Goal: Feedback & Contribution: Leave review/rating

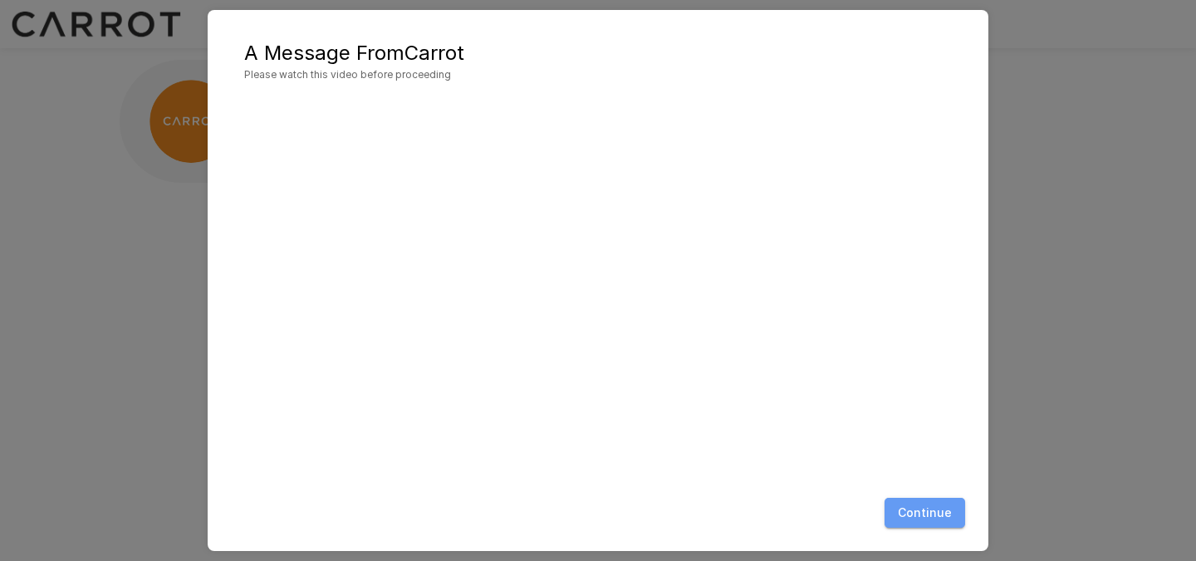
click at [934, 506] on button "Continue" at bounding box center [925, 513] width 81 height 31
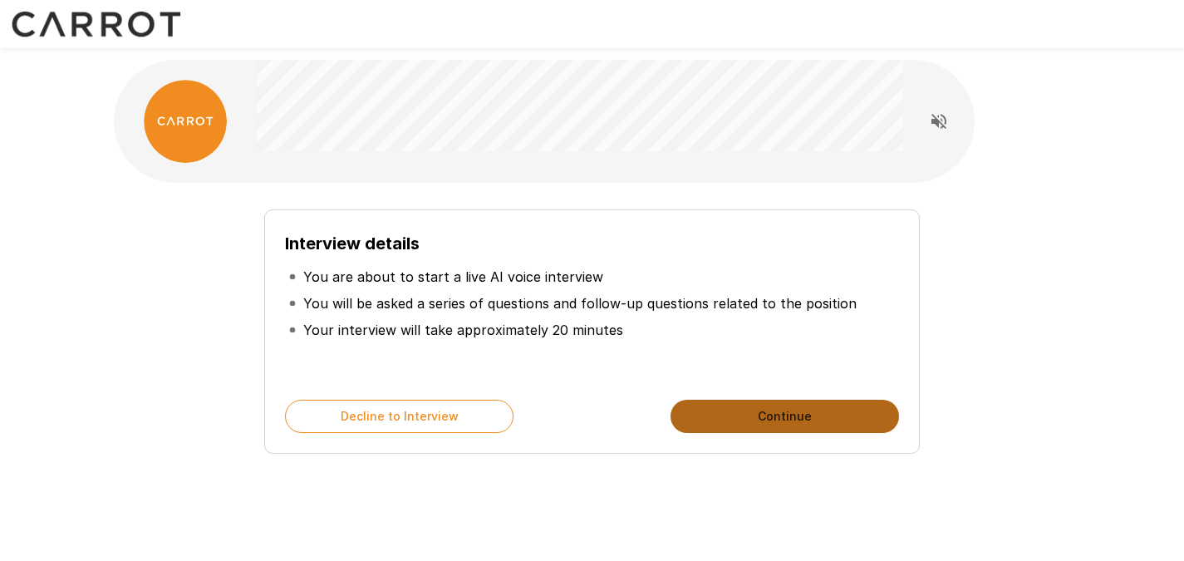
click at [759, 420] on button "Continue" at bounding box center [784, 416] width 228 height 33
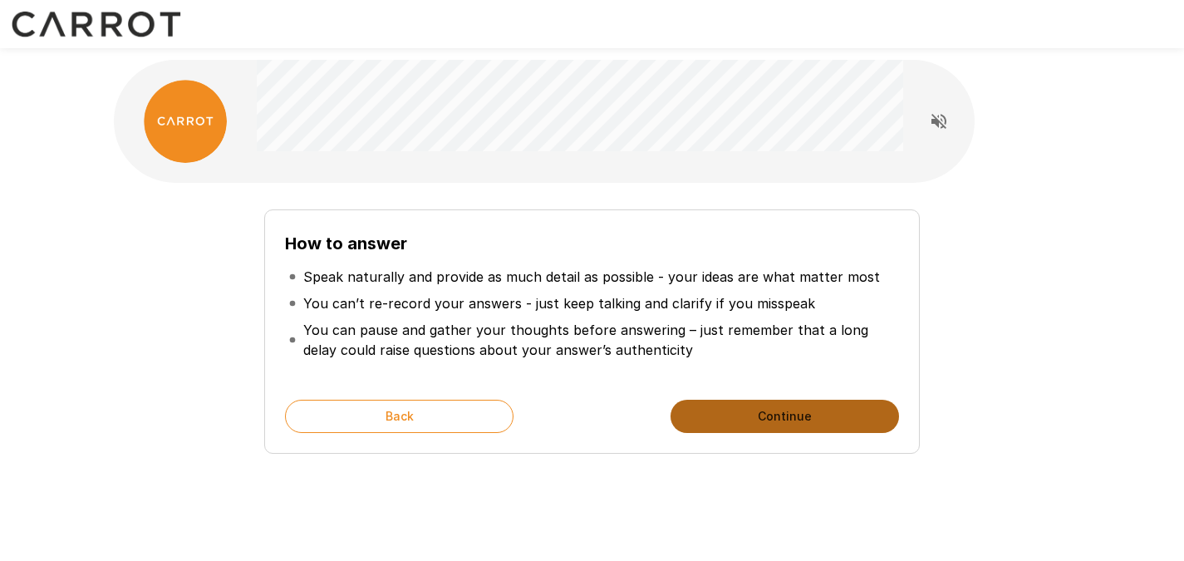
click at [775, 425] on button "Continue" at bounding box center [784, 416] width 228 height 33
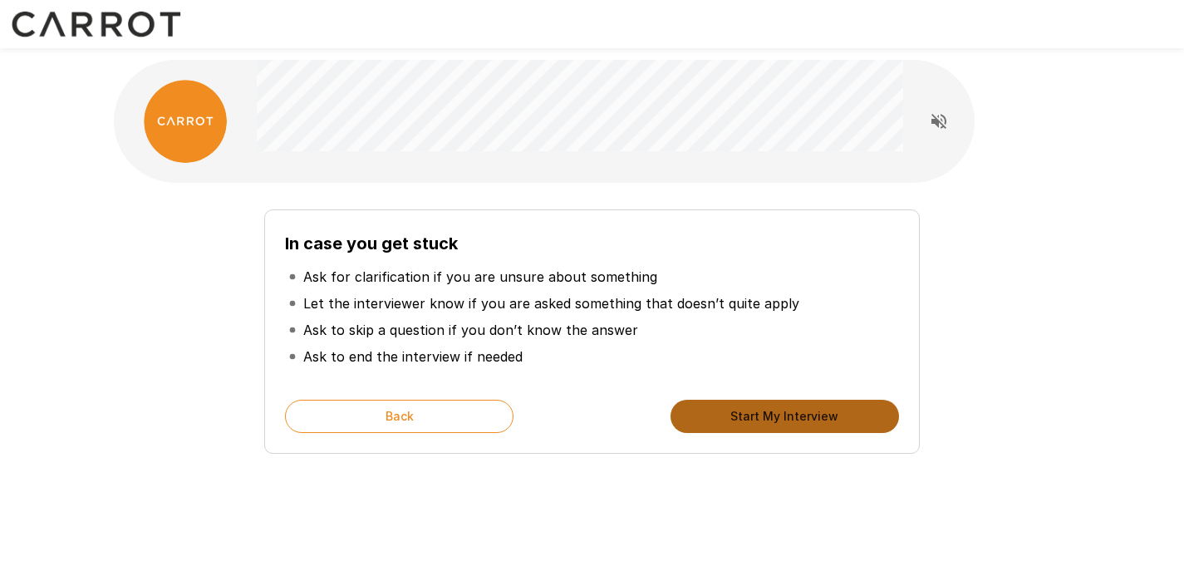
click at [764, 415] on button "Start My Interview" at bounding box center [784, 416] width 228 height 33
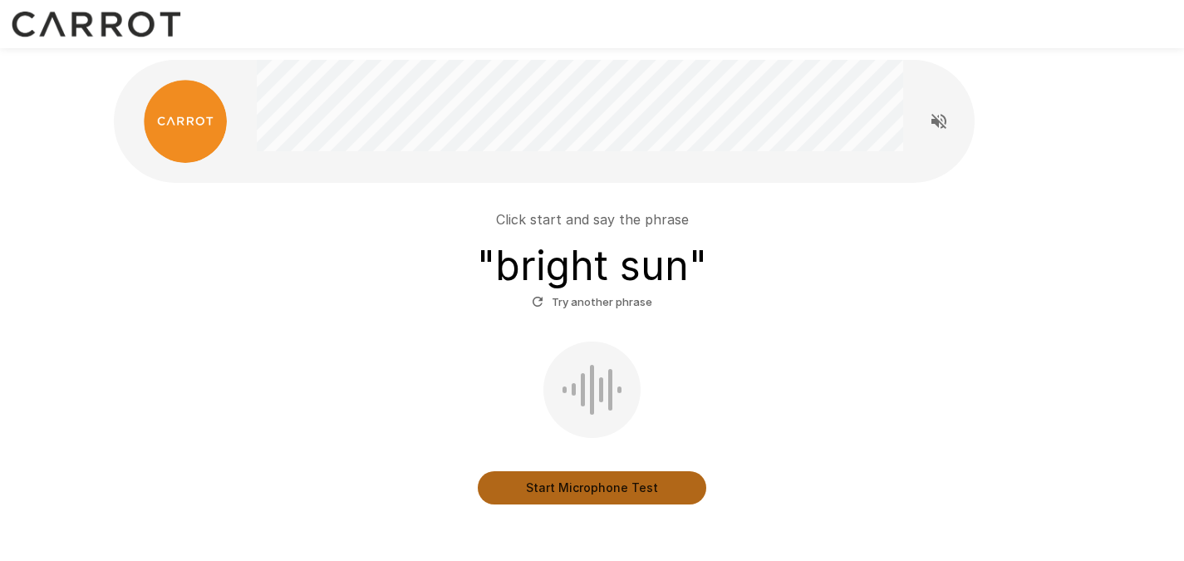
click at [609, 482] on button "Start Microphone Test" at bounding box center [592, 487] width 228 height 33
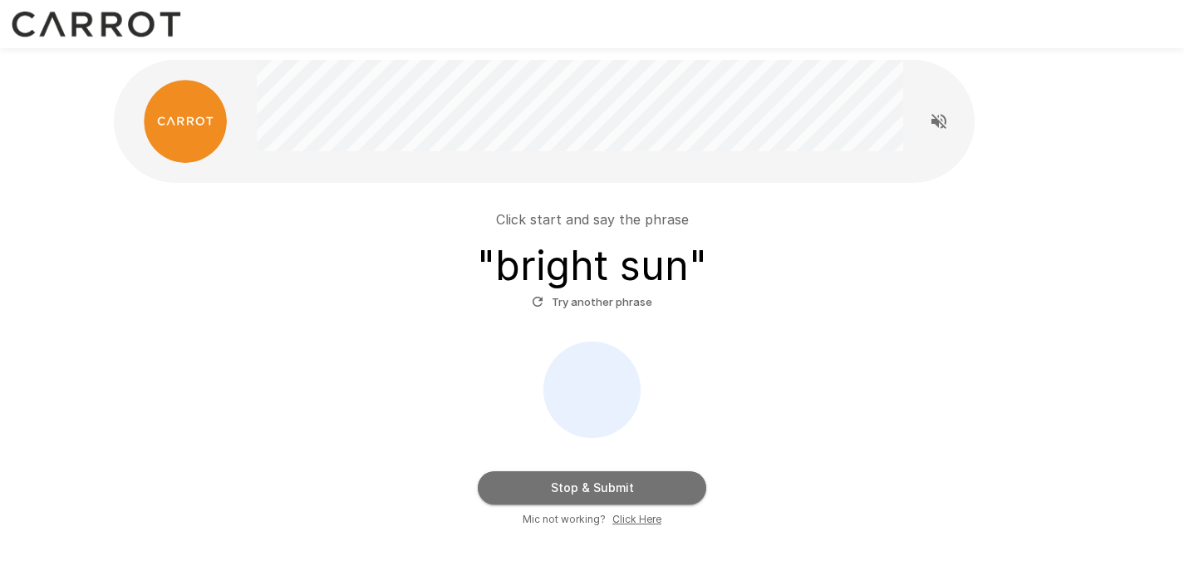
click at [617, 483] on button "Stop & Submit" at bounding box center [592, 487] width 228 height 33
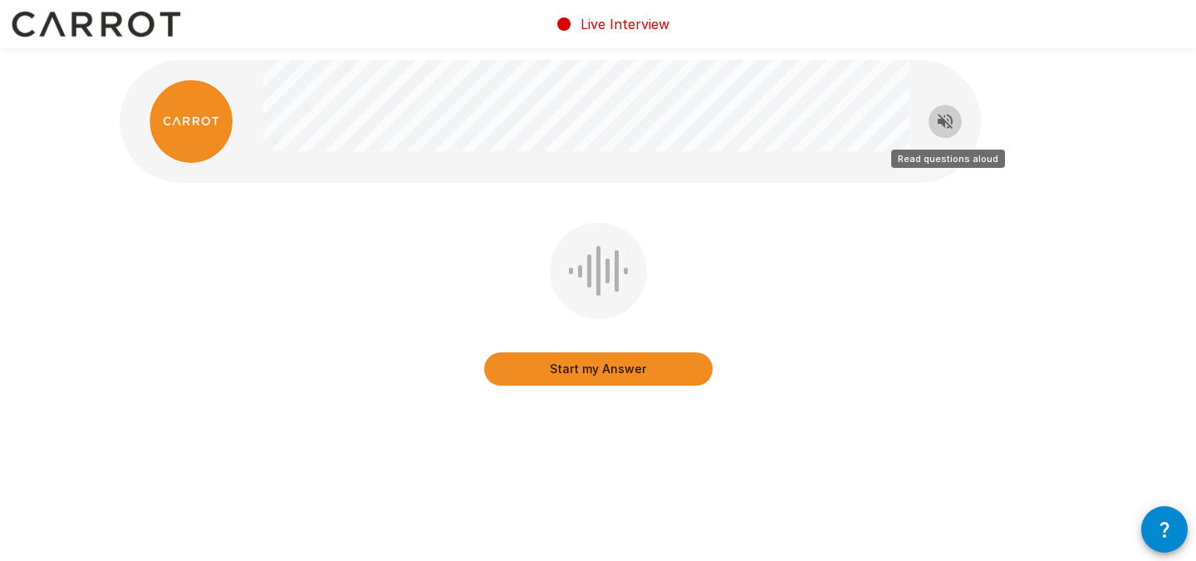
click at [951, 127] on icon "Read questions aloud" at bounding box center [945, 121] width 15 height 15
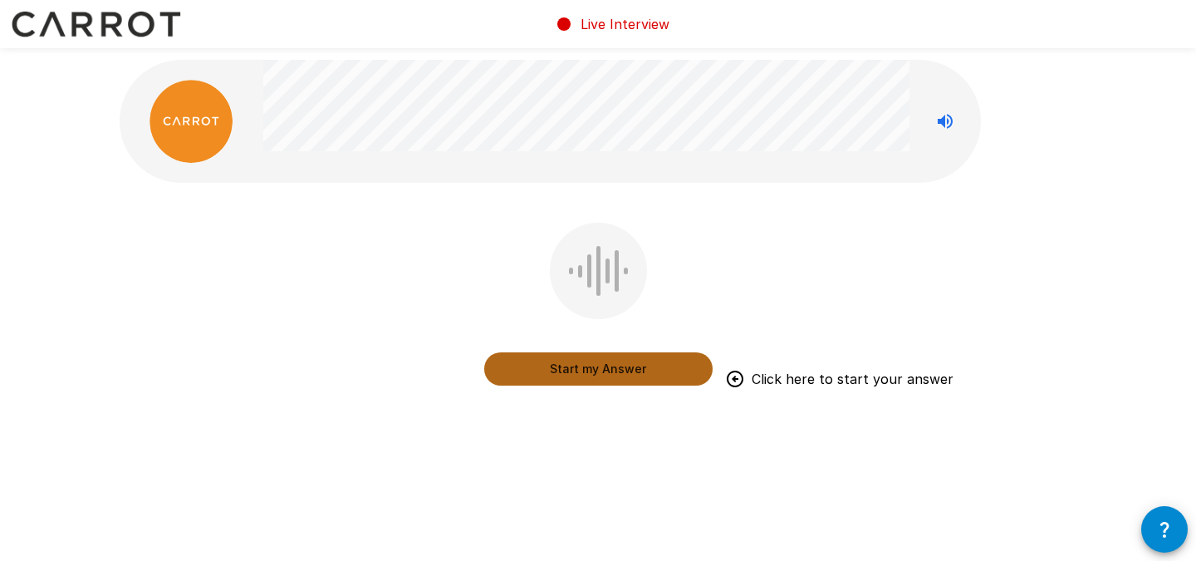
click at [615, 361] on button "Start my Answer" at bounding box center [598, 368] width 228 height 33
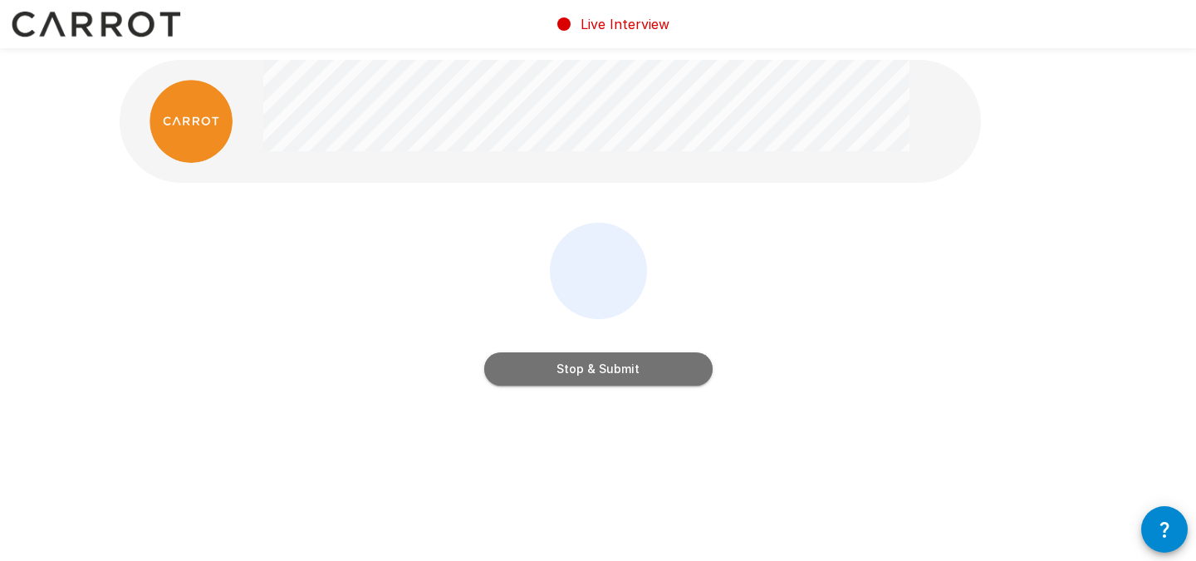
click at [651, 369] on button "Stop & Submit" at bounding box center [598, 368] width 228 height 33
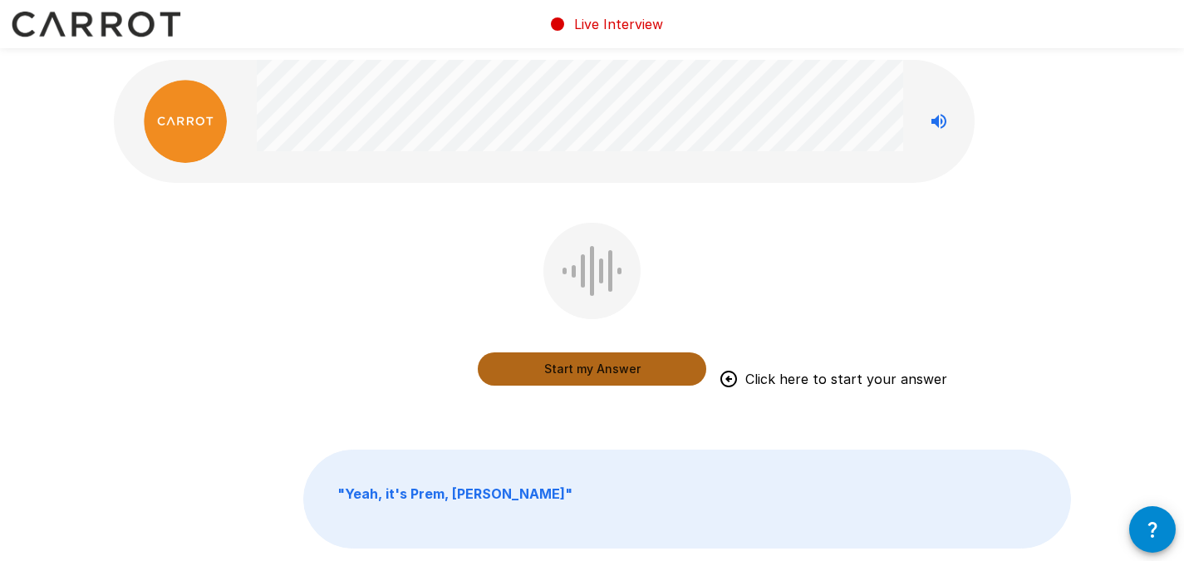
click at [584, 374] on button "Start my Answer" at bounding box center [592, 368] width 228 height 33
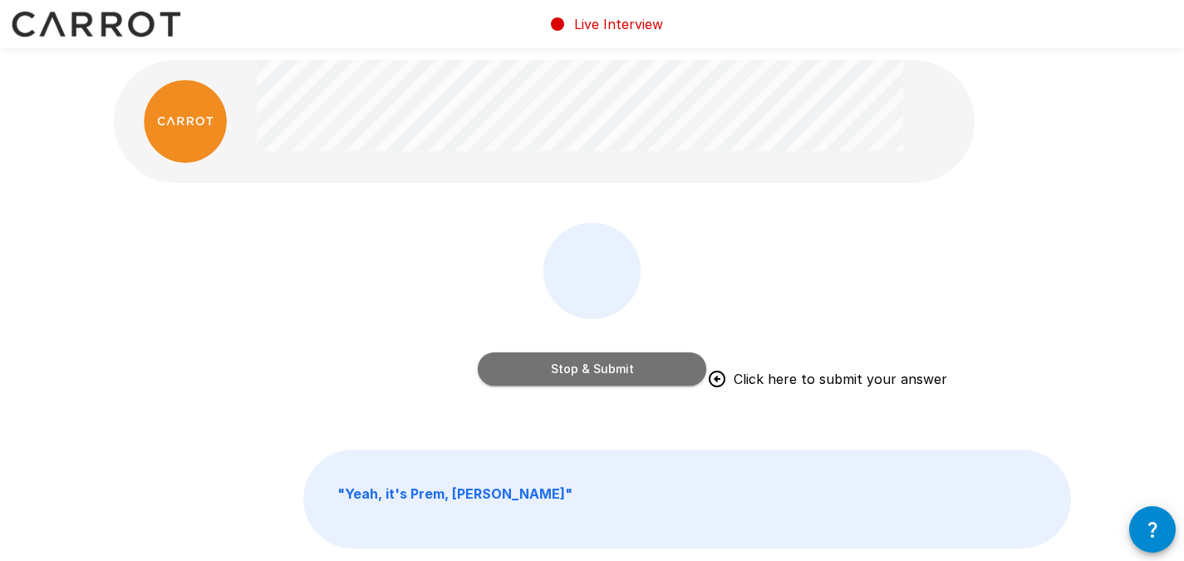
click at [618, 374] on button "Stop & Submit" at bounding box center [592, 368] width 228 height 33
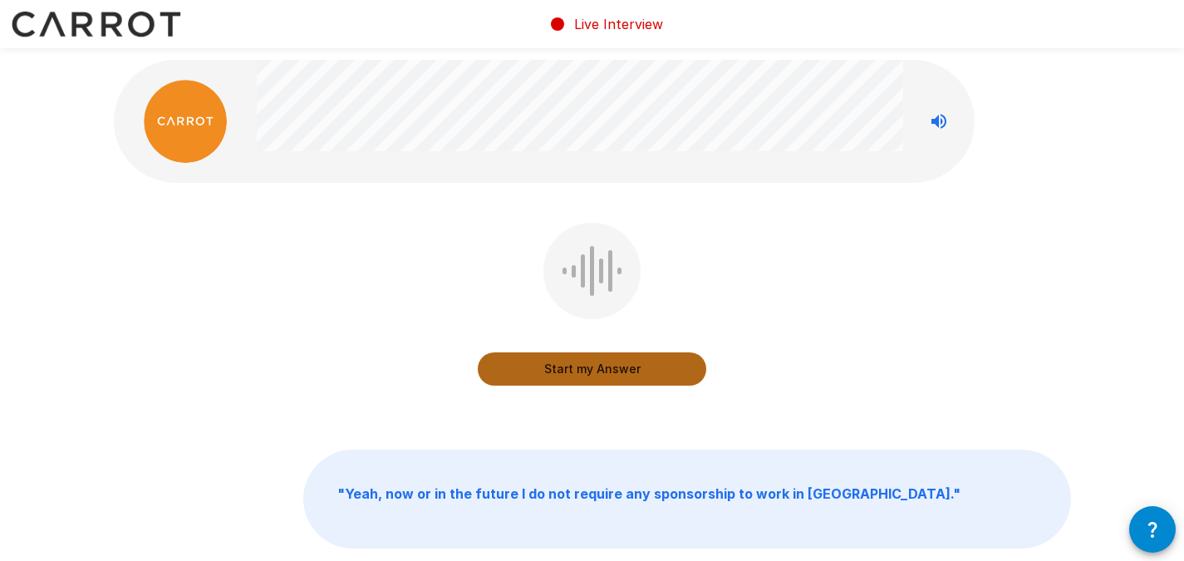
click at [598, 369] on button "Start my Answer" at bounding box center [592, 368] width 228 height 33
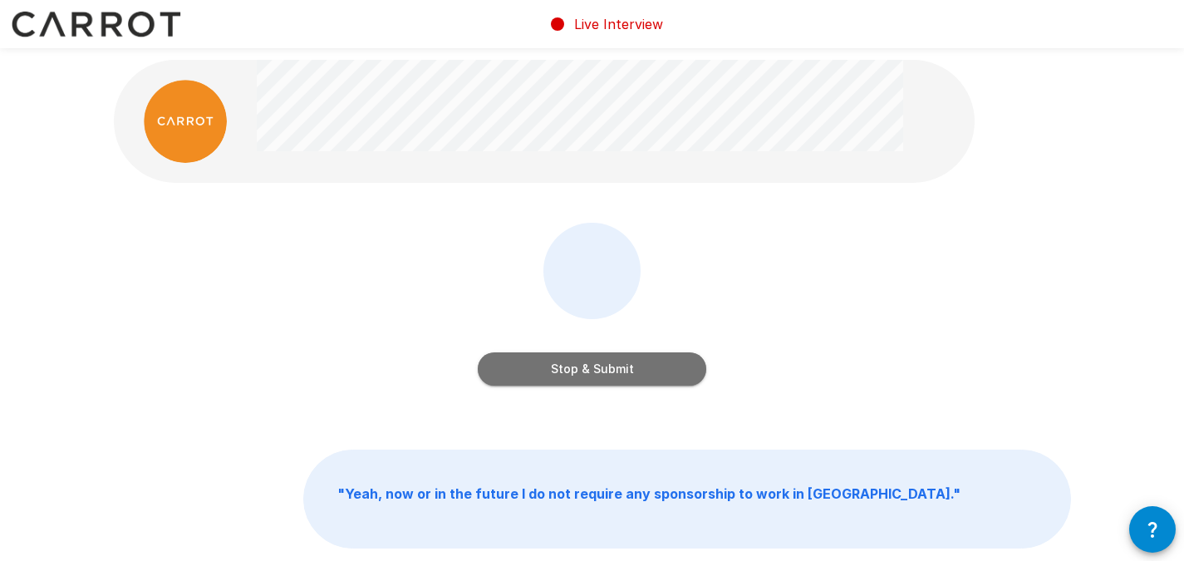
click at [598, 369] on button "Stop & Submit" at bounding box center [592, 368] width 228 height 33
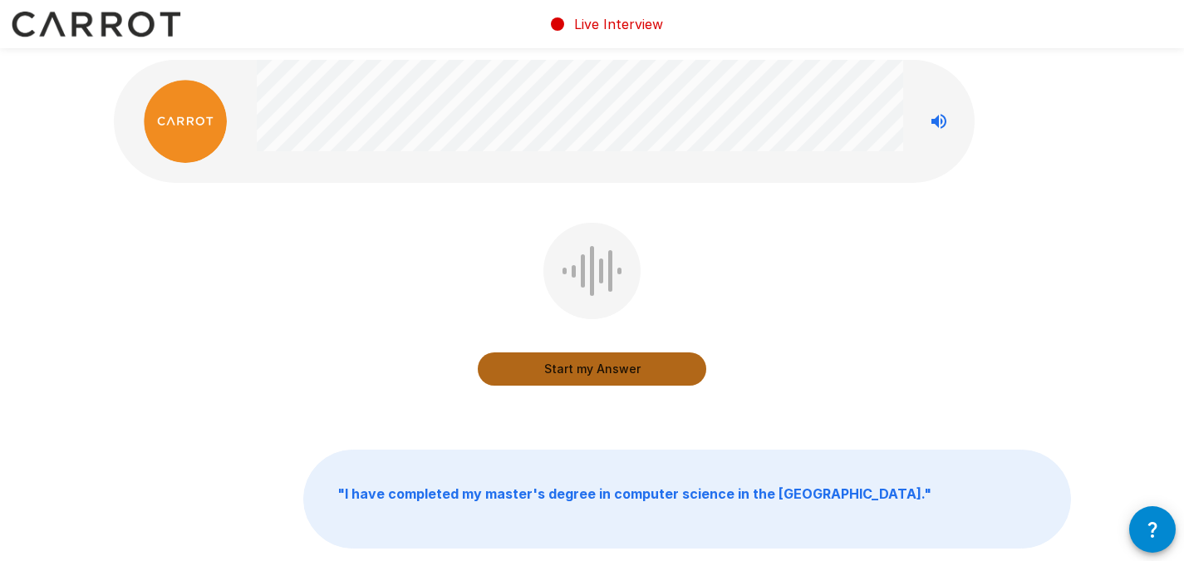
click at [569, 366] on button "Start my Answer" at bounding box center [592, 368] width 228 height 33
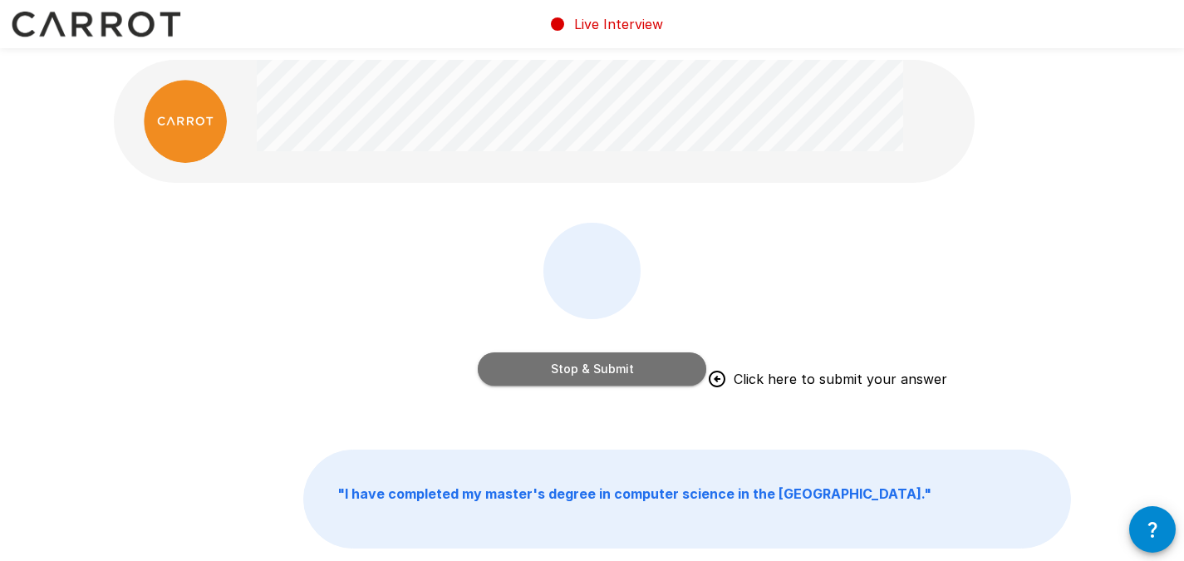
click at [646, 361] on button "Stop & Submit" at bounding box center [592, 368] width 228 height 33
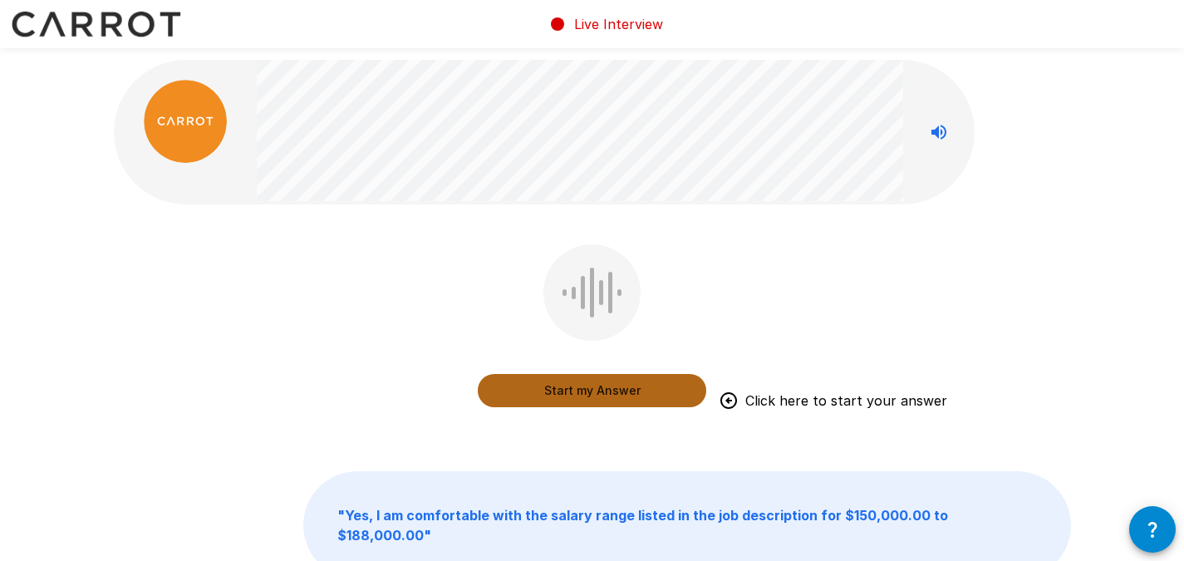
click at [606, 387] on button "Start my Answer" at bounding box center [592, 390] width 228 height 33
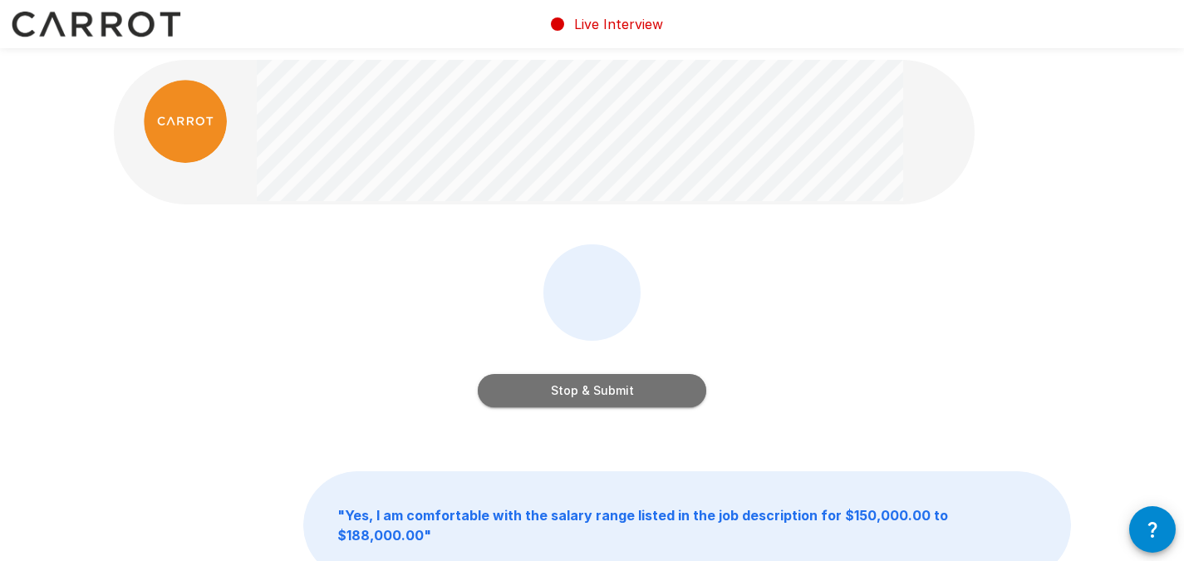
click at [606, 387] on button "Stop & Submit" at bounding box center [592, 390] width 228 height 33
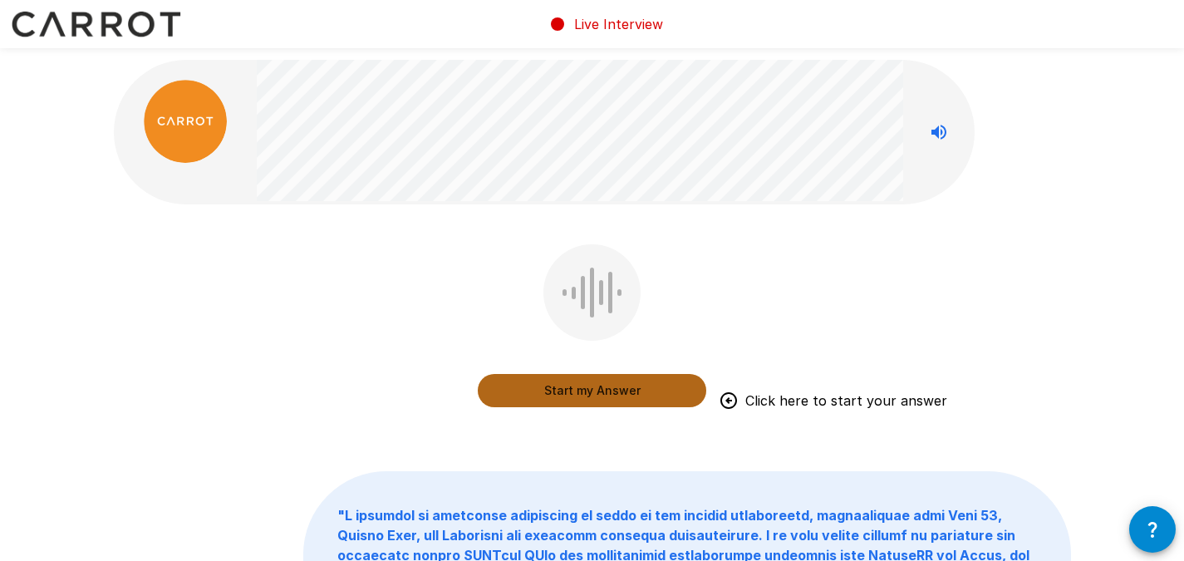
click at [606, 379] on button "Start my Answer" at bounding box center [592, 390] width 228 height 33
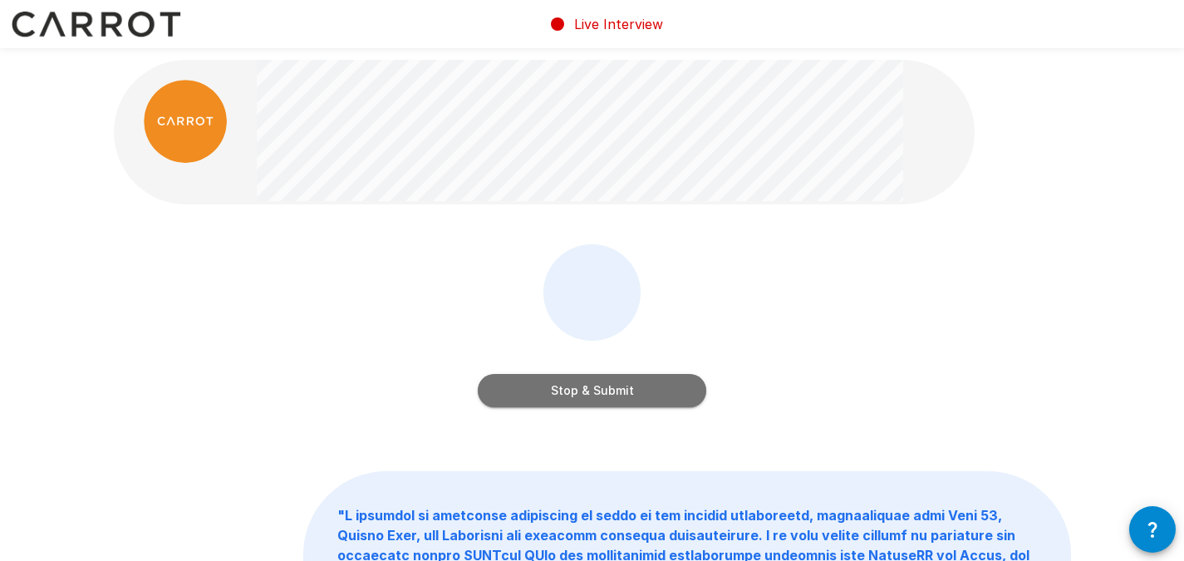
click at [619, 384] on button "Stop & Submit" at bounding box center [592, 390] width 228 height 33
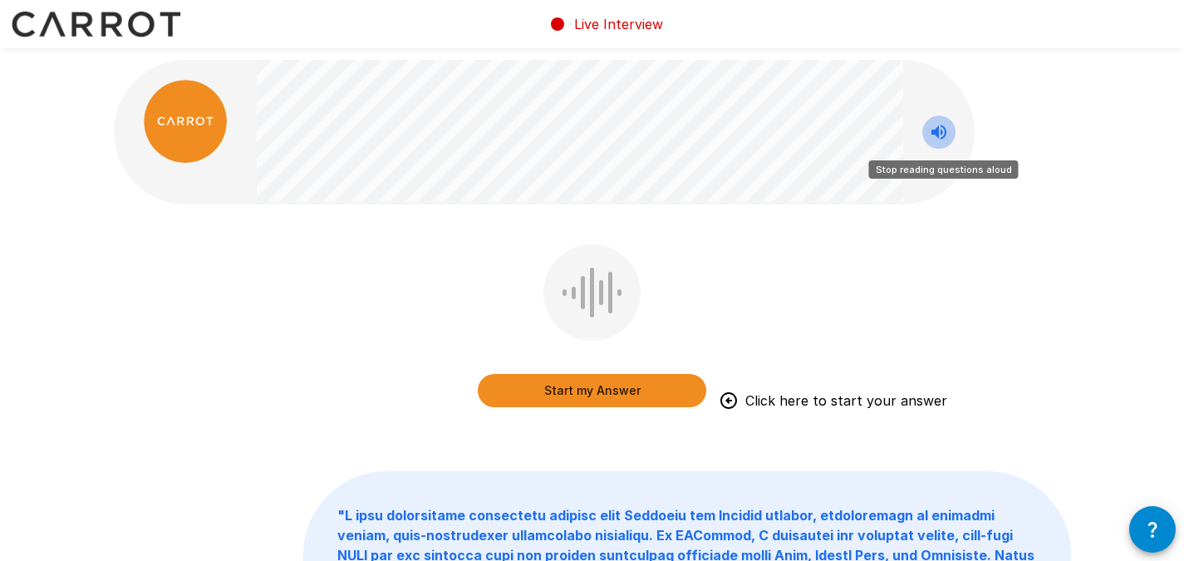
click at [936, 137] on icon "Stop reading questions aloud" at bounding box center [939, 132] width 20 height 20
click at [936, 137] on icon "Read questions aloud" at bounding box center [939, 132] width 20 height 20
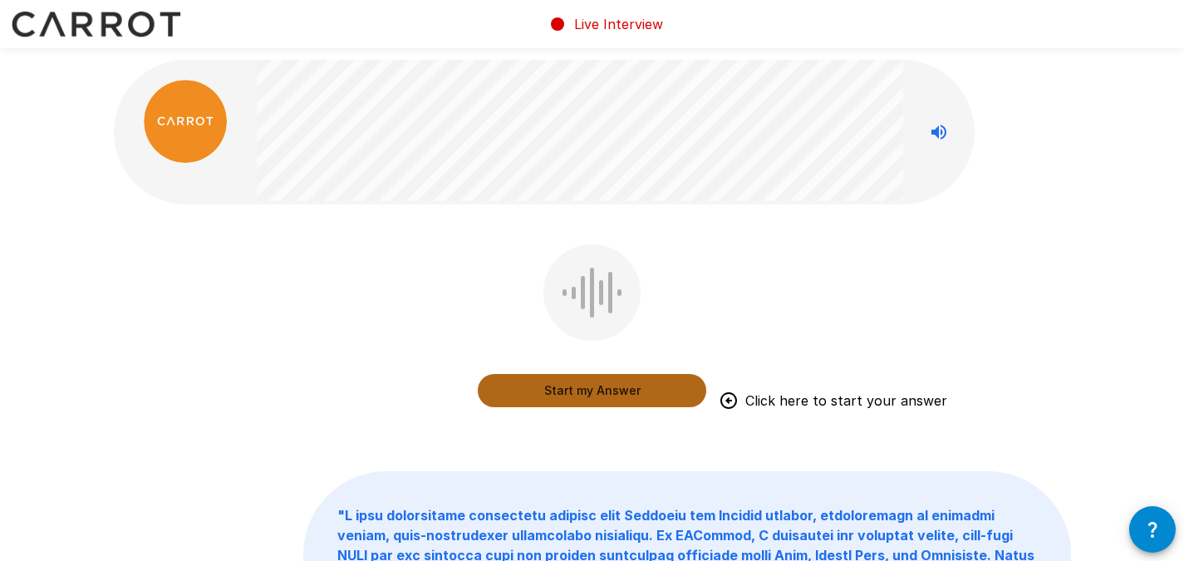
click at [620, 387] on button "Start my Answer" at bounding box center [592, 390] width 228 height 33
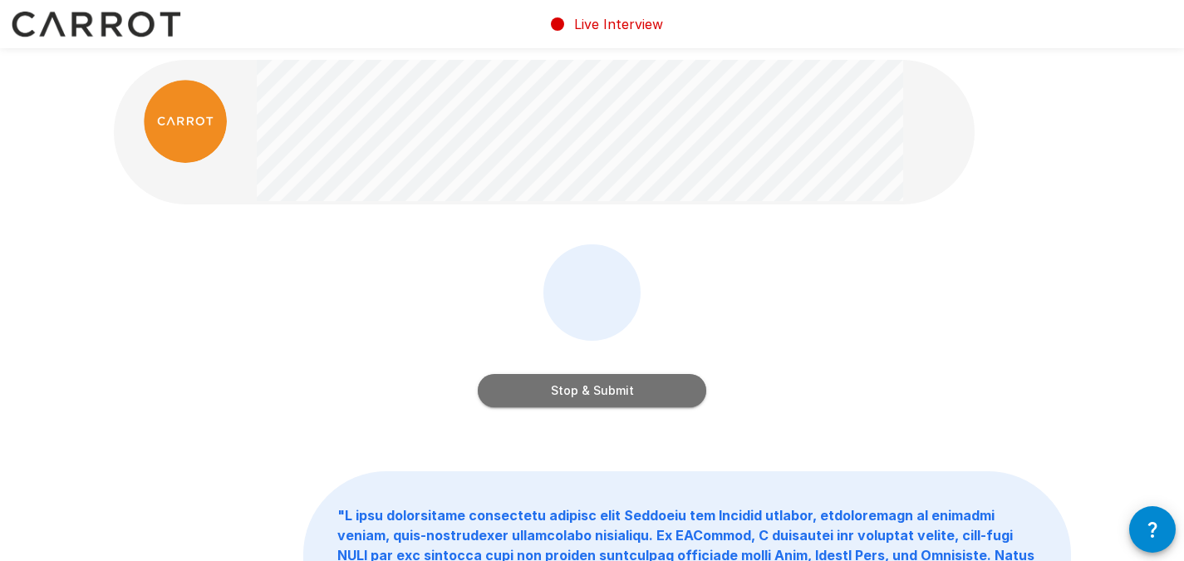
click at [612, 386] on button "Stop & Submit" at bounding box center [592, 390] width 228 height 33
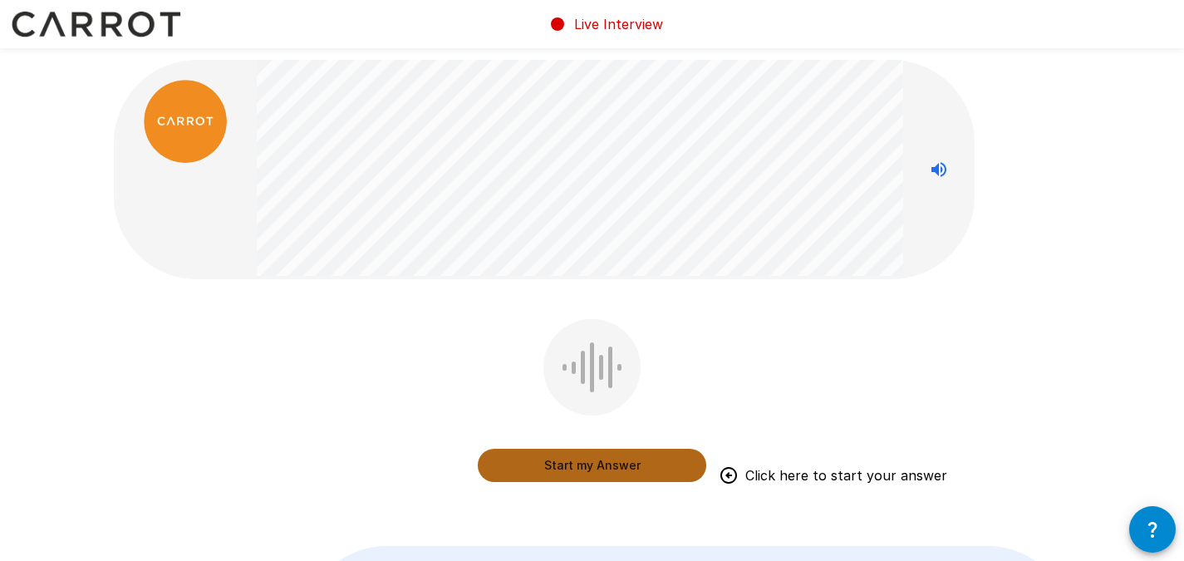
click at [606, 459] on button "Start my Answer" at bounding box center [592, 465] width 228 height 33
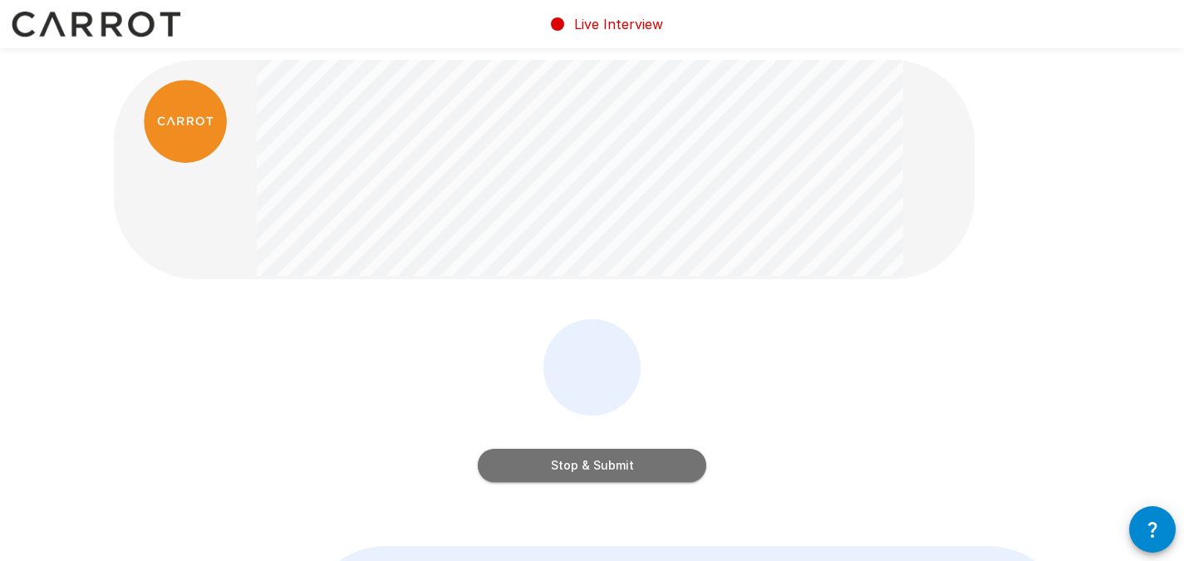
click at [614, 449] on button "Stop & Submit" at bounding box center [592, 465] width 228 height 33
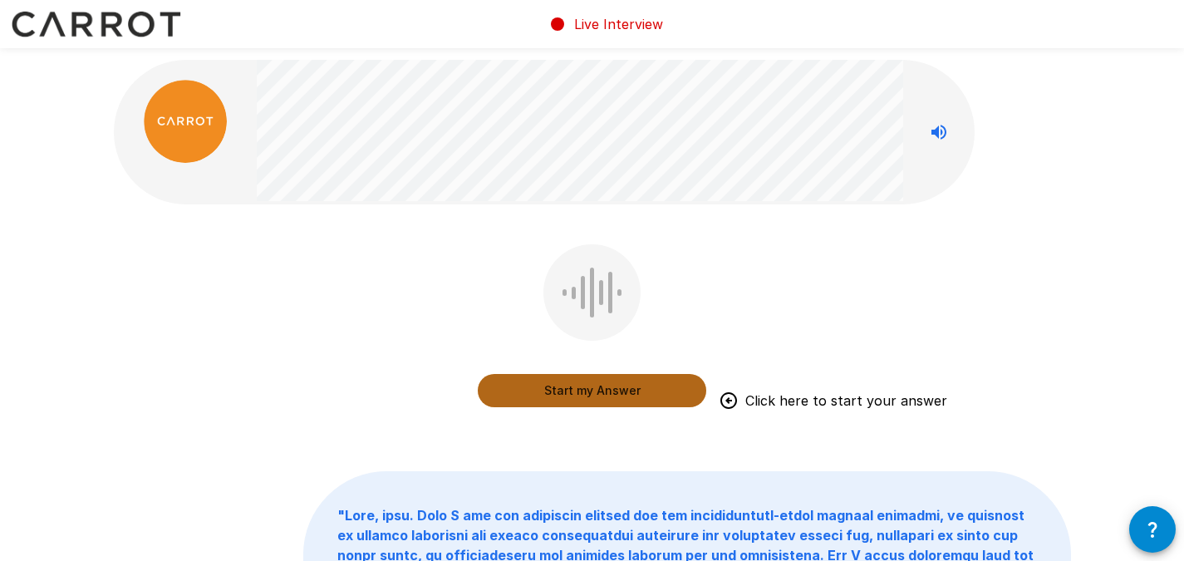
click at [573, 390] on button "Start my Answer" at bounding box center [592, 390] width 228 height 33
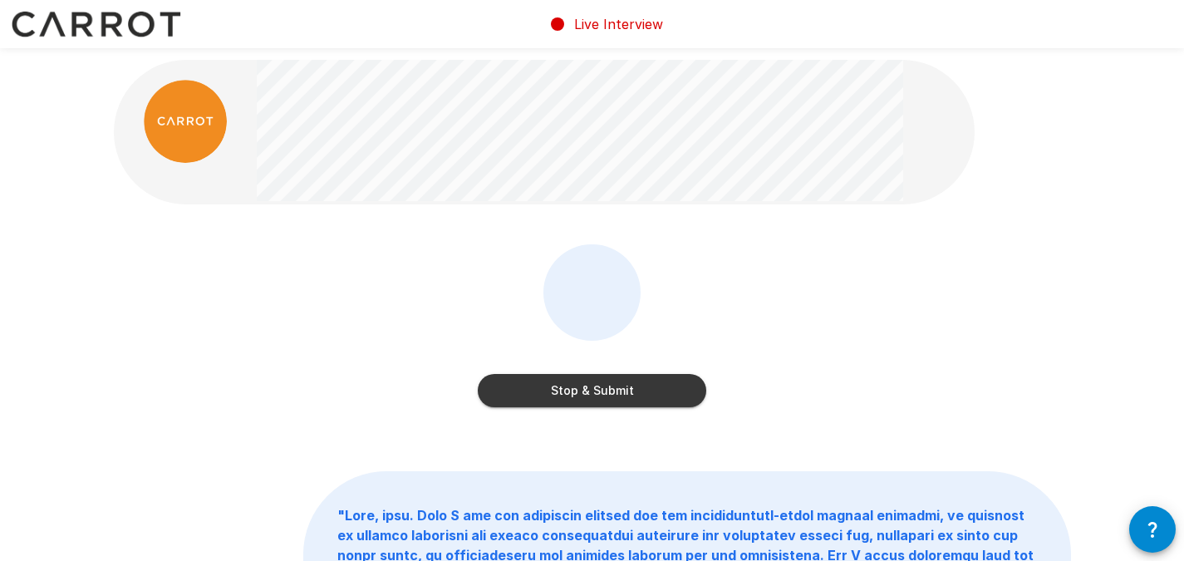
click at [610, 380] on button "Stop & Submit" at bounding box center [592, 390] width 228 height 33
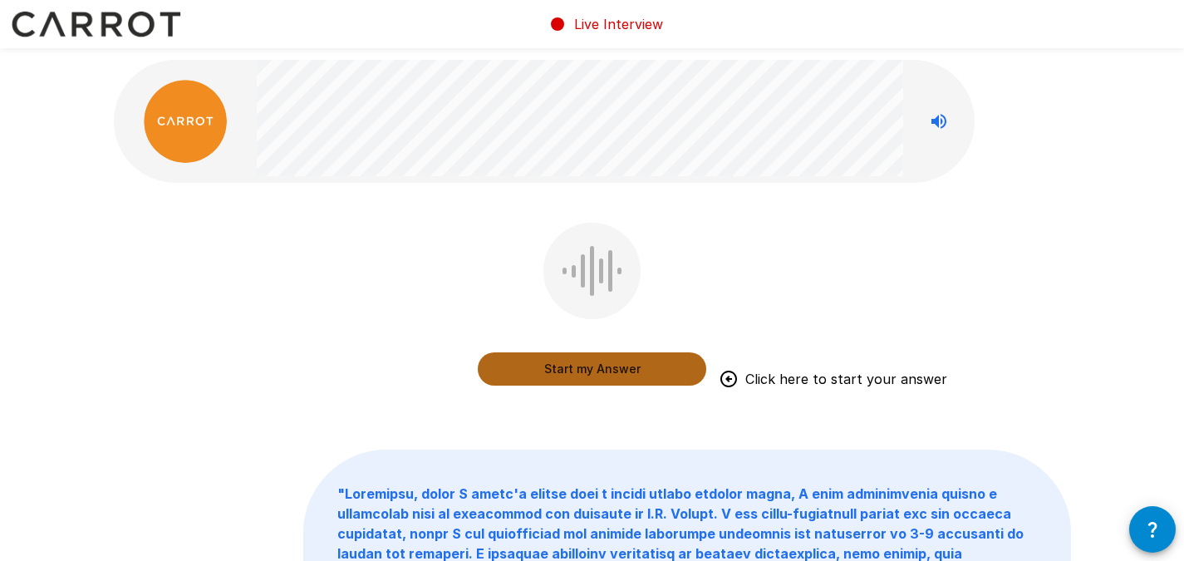
click at [586, 368] on button "Start my Answer" at bounding box center [592, 368] width 228 height 33
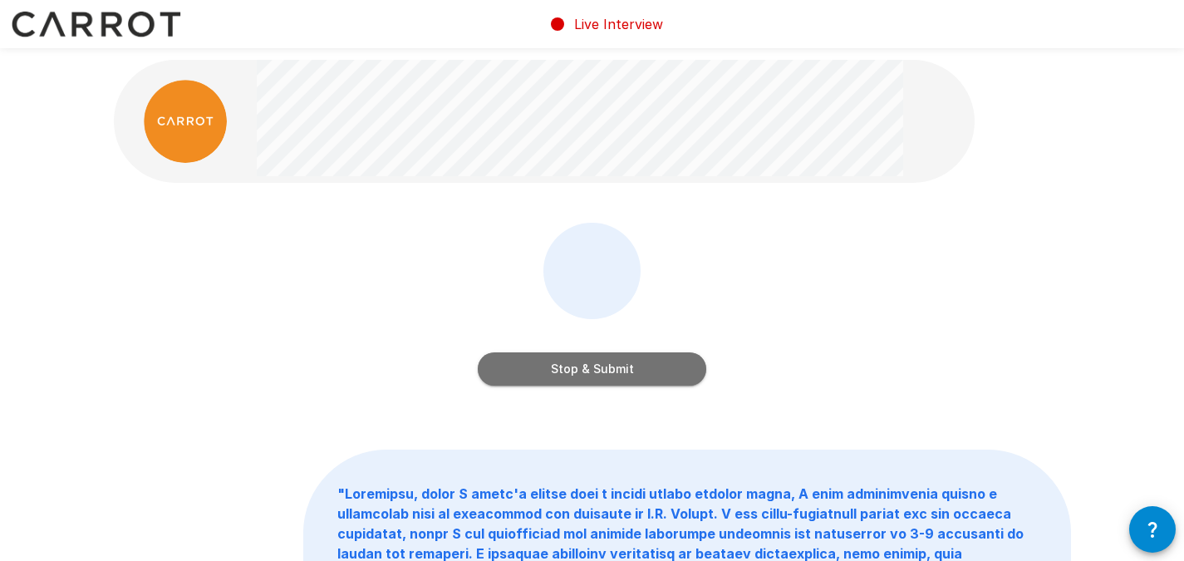
click at [634, 365] on button "Stop & Submit" at bounding box center [592, 368] width 228 height 33
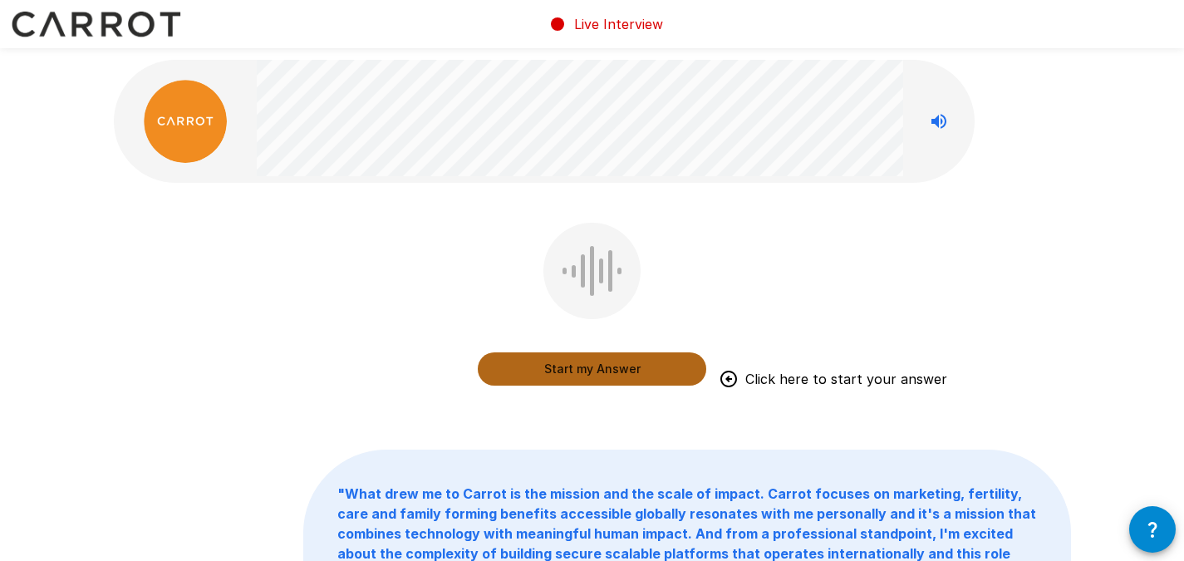
click at [587, 368] on button "Start my Answer" at bounding box center [592, 368] width 228 height 33
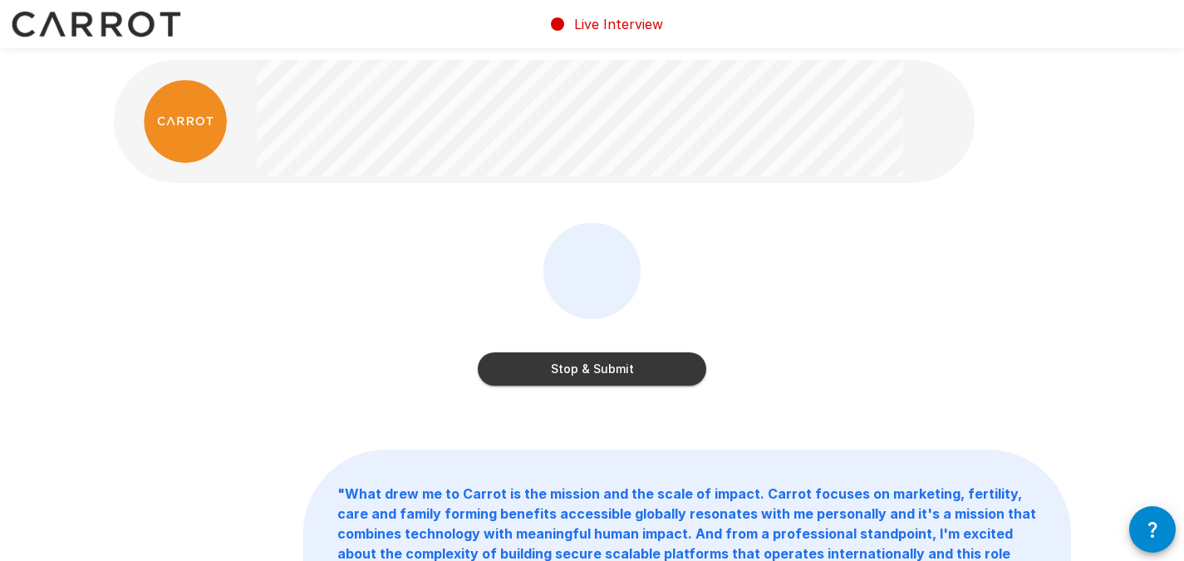
click at [587, 368] on button "Stop & Submit" at bounding box center [592, 368] width 228 height 33
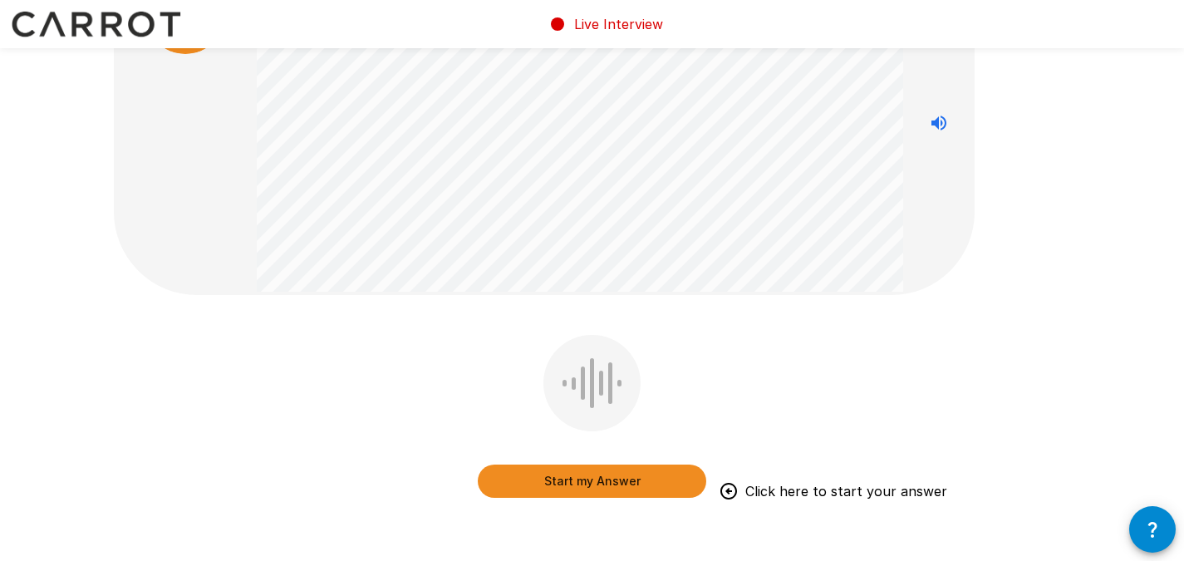
scroll to position [110, 0]
click at [594, 374] on div at bounding box center [591, 382] width 97 height 96
click at [603, 474] on button "Start my Answer" at bounding box center [592, 480] width 228 height 33
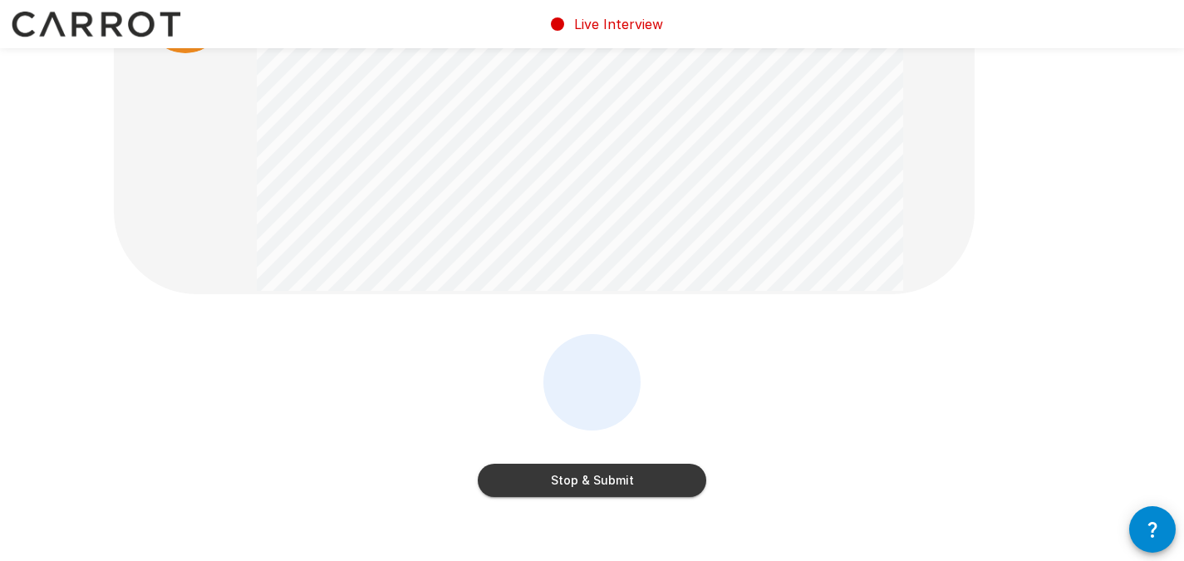
click at [631, 477] on button "Stop & Submit" at bounding box center [592, 480] width 228 height 33
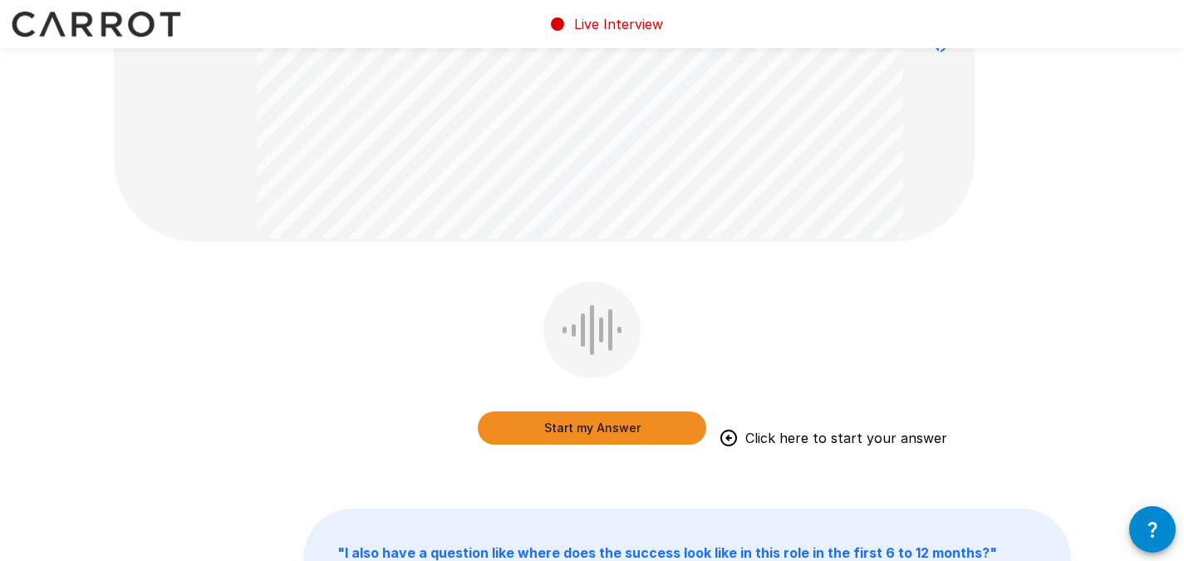
scroll to position [213, 0]
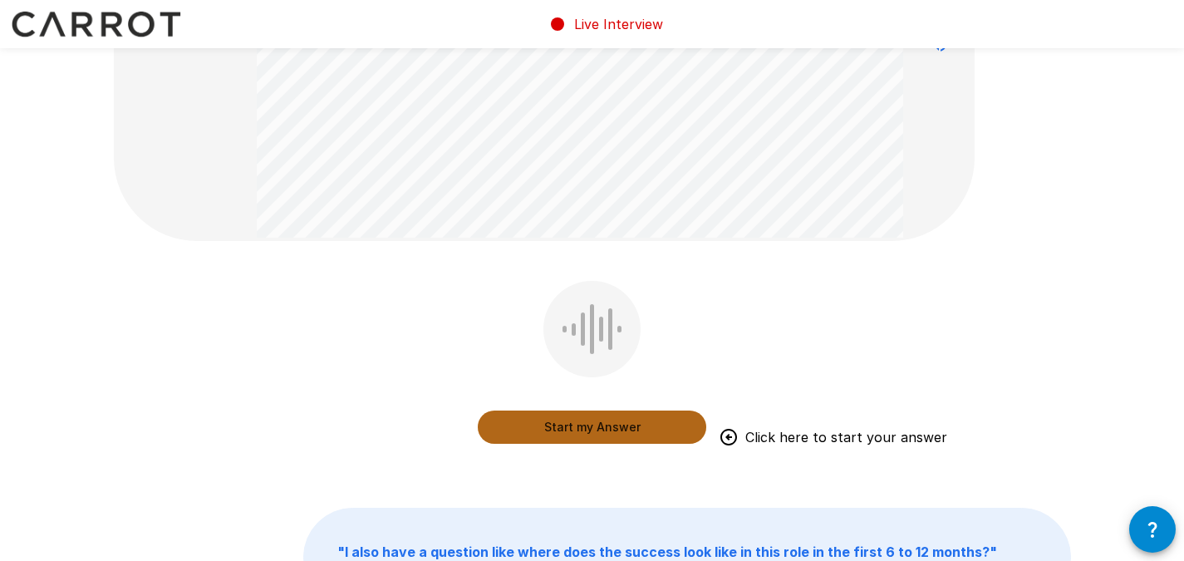
click at [589, 428] on button "Start my Answer" at bounding box center [592, 426] width 228 height 33
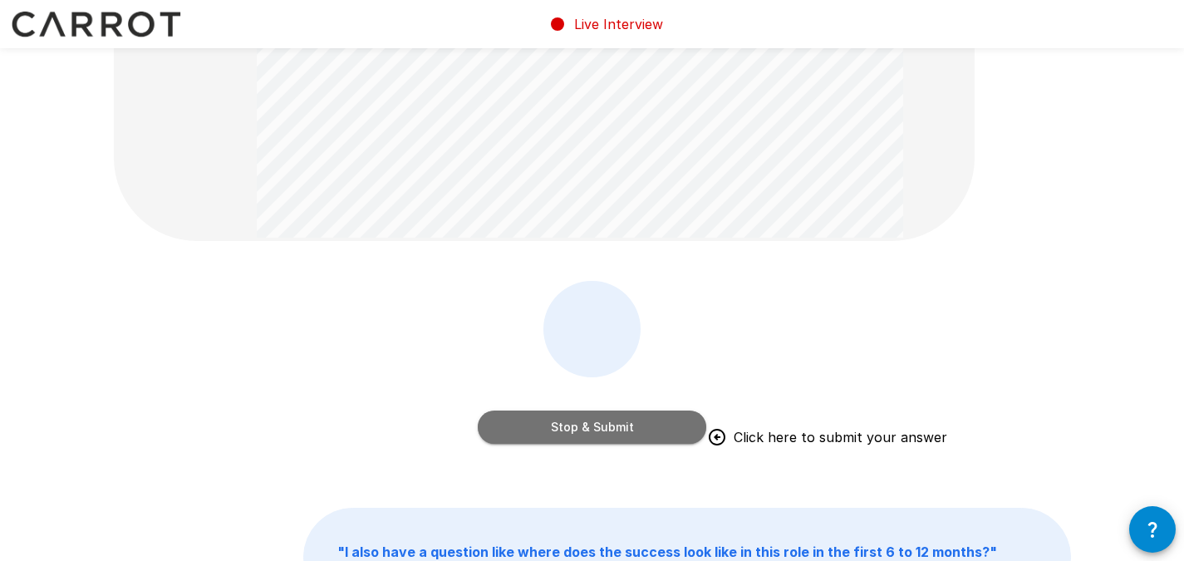
click at [649, 430] on button "Stop & Submit" at bounding box center [592, 426] width 228 height 33
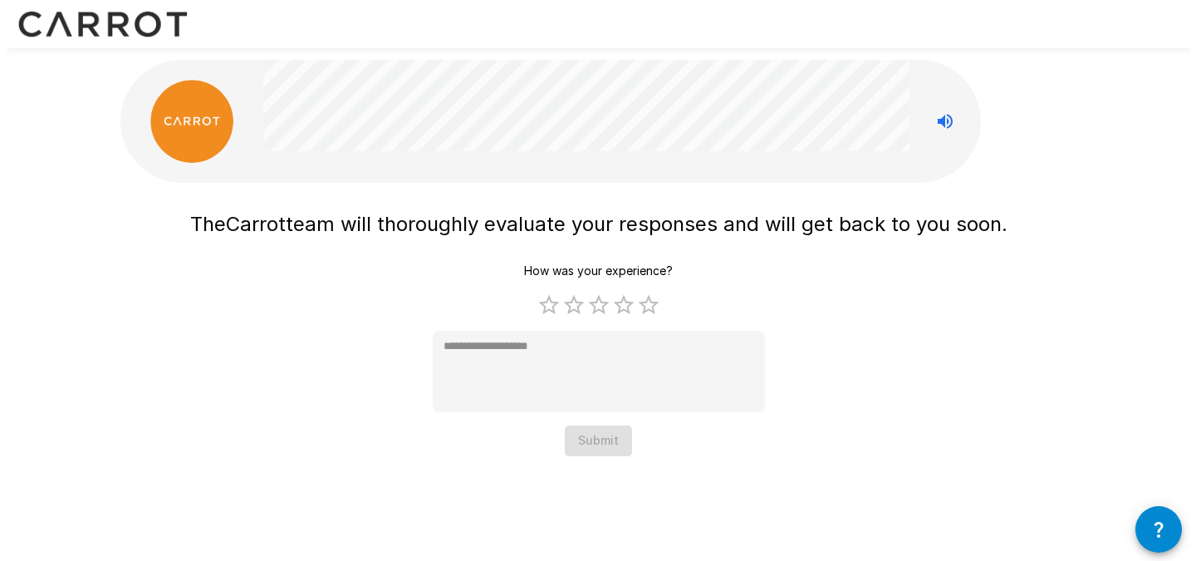
scroll to position [0, 0]
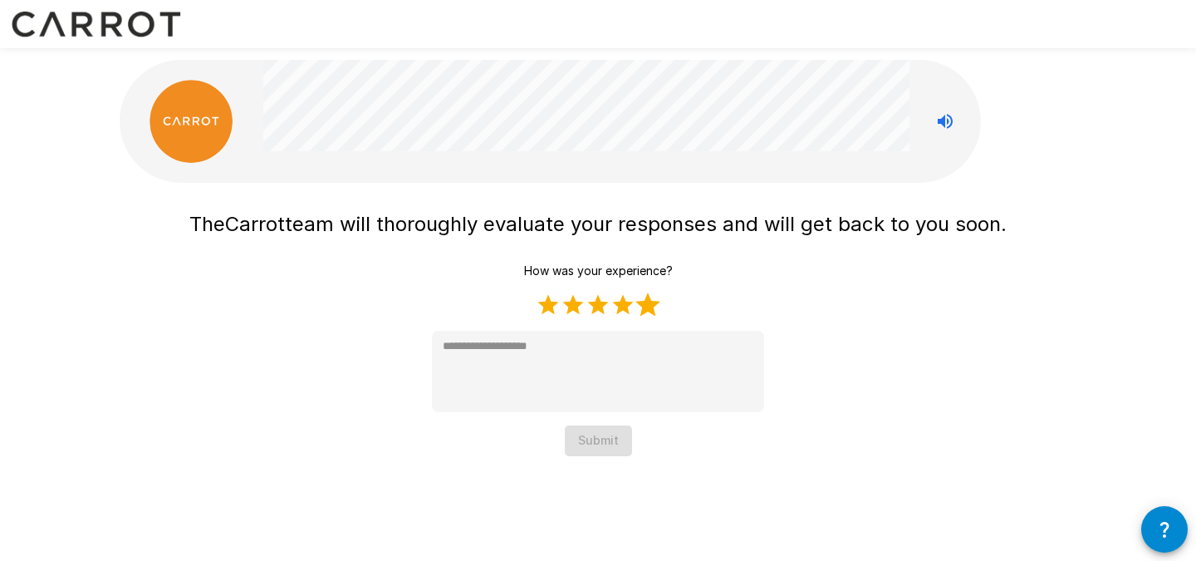
click at [643, 307] on label "5 Stars" at bounding box center [648, 304] width 25 height 25
type textarea "*"
click at [599, 437] on button "Submit" at bounding box center [598, 440] width 67 height 31
